Goal: Complete application form: Complete application form

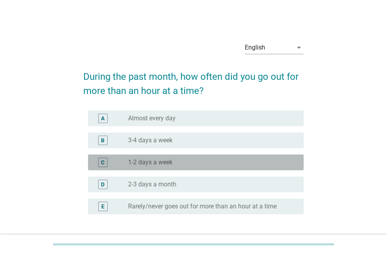
click at [198, 162] on div "radio_button_unchecked 1-2 days a week" at bounding box center [209, 162] width 163 height 8
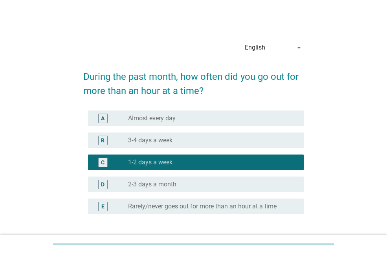
scroll to position [61, 0]
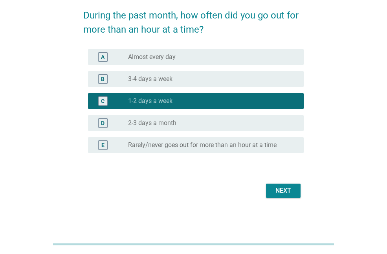
click at [275, 190] on div "Next" at bounding box center [283, 190] width 22 height 9
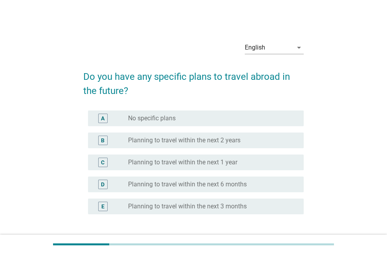
click at [251, 116] on div "radio_button_unchecked No specific plans" at bounding box center [209, 118] width 163 height 8
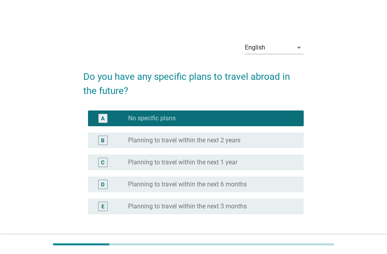
scroll to position [61, 0]
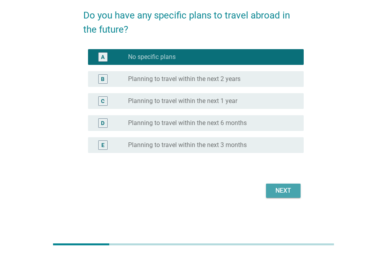
click at [275, 192] on div "Next" at bounding box center [283, 190] width 22 height 9
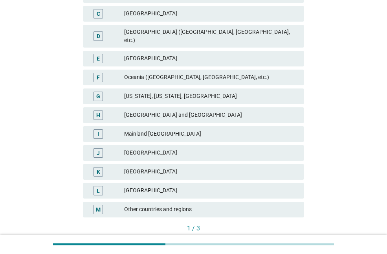
scroll to position [201, 0]
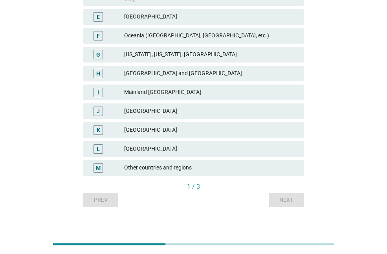
click at [257, 169] on div "M Other countries and regions" at bounding box center [194, 167] width 224 height 19
click at [272, 163] on div "Other countries and regions" at bounding box center [210, 167] width 173 height 9
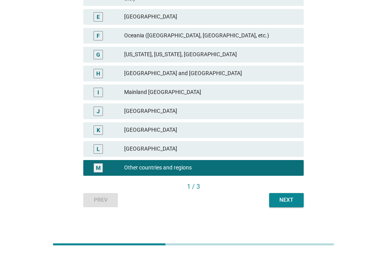
click at [293, 196] on div "Next" at bounding box center [287, 200] width 22 height 8
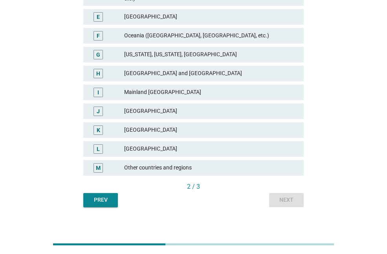
click at [169, 141] on div "L [GEOGRAPHIC_DATA]" at bounding box center [193, 149] width 221 height 16
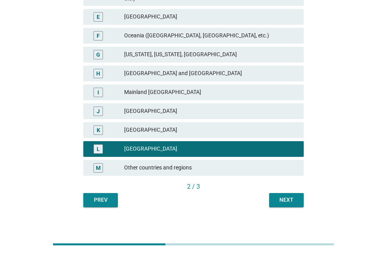
click at [272, 196] on button "Next" at bounding box center [286, 200] width 35 height 14
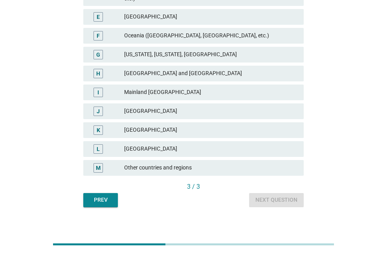
click at [261, 127] on div "[GEOGRAPHIC_DATA]" at bounding box center [210, 129] width 173 height 9
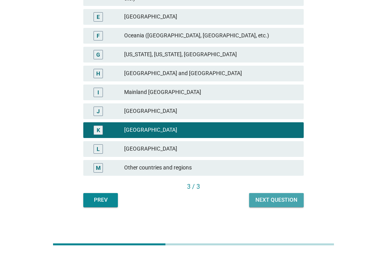
click at [280, 196] on div "Next question" at bounding box center [277, 200] width 42 height 8
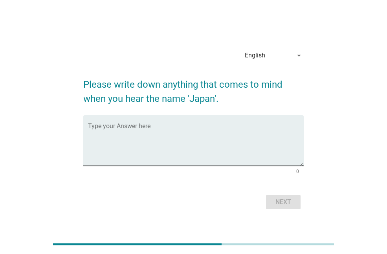
click at [182, 151] on textarea "Type your Answer here" at bounding box center [196, 145] width 216 height 41
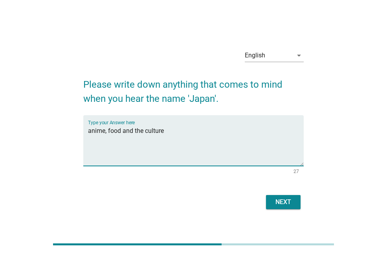
type textarea "anime, food and the culture"
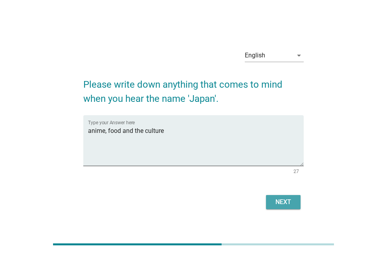
click at [288, 195] on button "Next" at bounding box center [283, 202] width 35 height 14
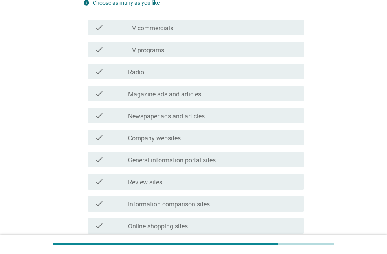
scroll to position [101, 0]
click at [183, 51] on div "check_box_outline_blank TV programs" at bounding box center [212, 50] width 169 height 9
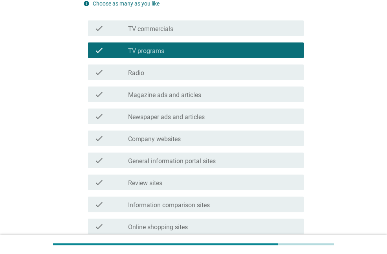
click at [176, 142] on label "Company websites" at bounding box center [154, 139] width 53 height 8
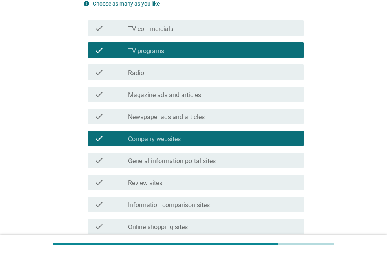
click at [279, 136] on div "check_box Company websites" at bounding box center [212, 138] width 169 height 9
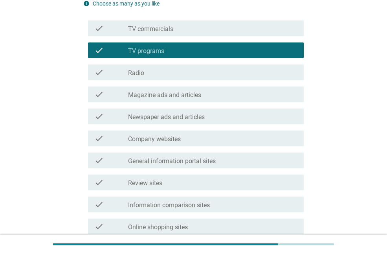
click at [264, 156] on div "check_box_outline_blank General information portal sites" at bounding box center [212, 160] width 169 height 9
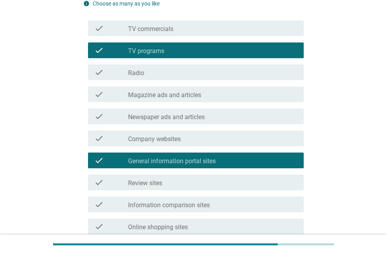
scroll to position [283, 0]
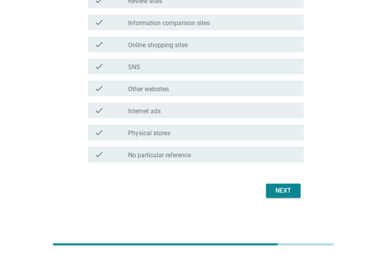
click at [260, 76] on div "check check_box_outline_blank SNS" at bounding box center [193, 66] width 221 height 22
click at [291, 197] on button "Next" at bounding box center [283, 191] width 35 height 14
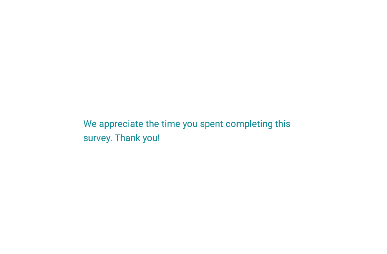
scroll to position [0, 0]
